Goal: Task Accomplishment & Management: Use online tool/utility

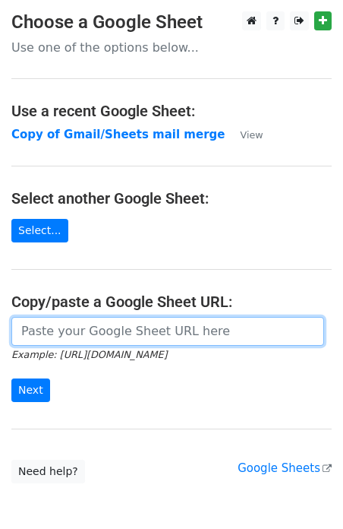
click at [59, 324] on input "url" at bounding box center [167, 331] width 313 height 29
type input "[URL][DOMAIN_NAME]"
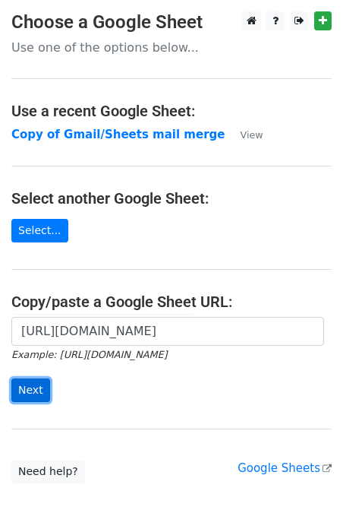
click at [45, 381] on input "Next" at bounding box center [30, 390] width 39 height 24
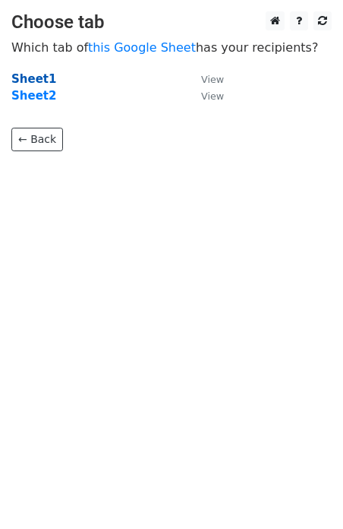
click at [39, 80] on strong "Sheet1" at bounding box center [33, 79] width 45 height 14
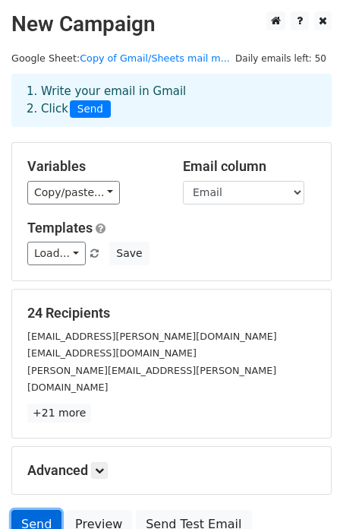
click at [48, 510] on link "Send" at bounding box center [36, 524] width 50 height 29
